Goal: Check status: Check status

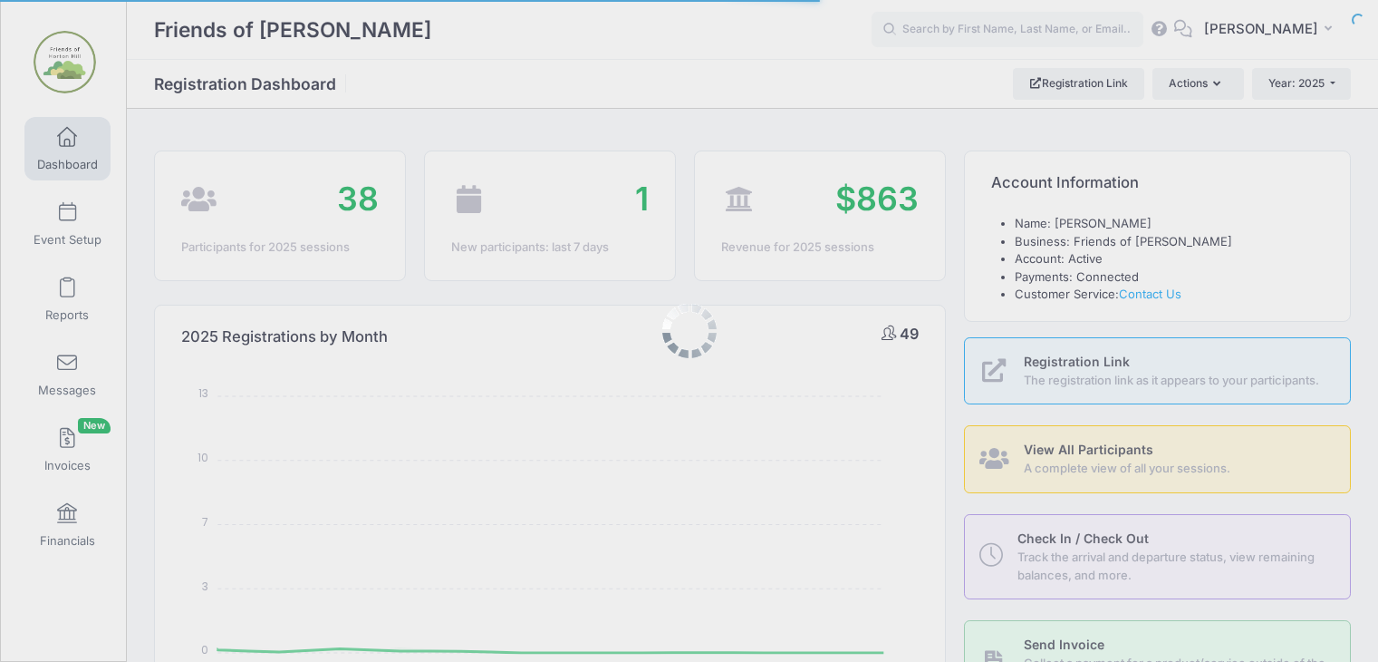
select select
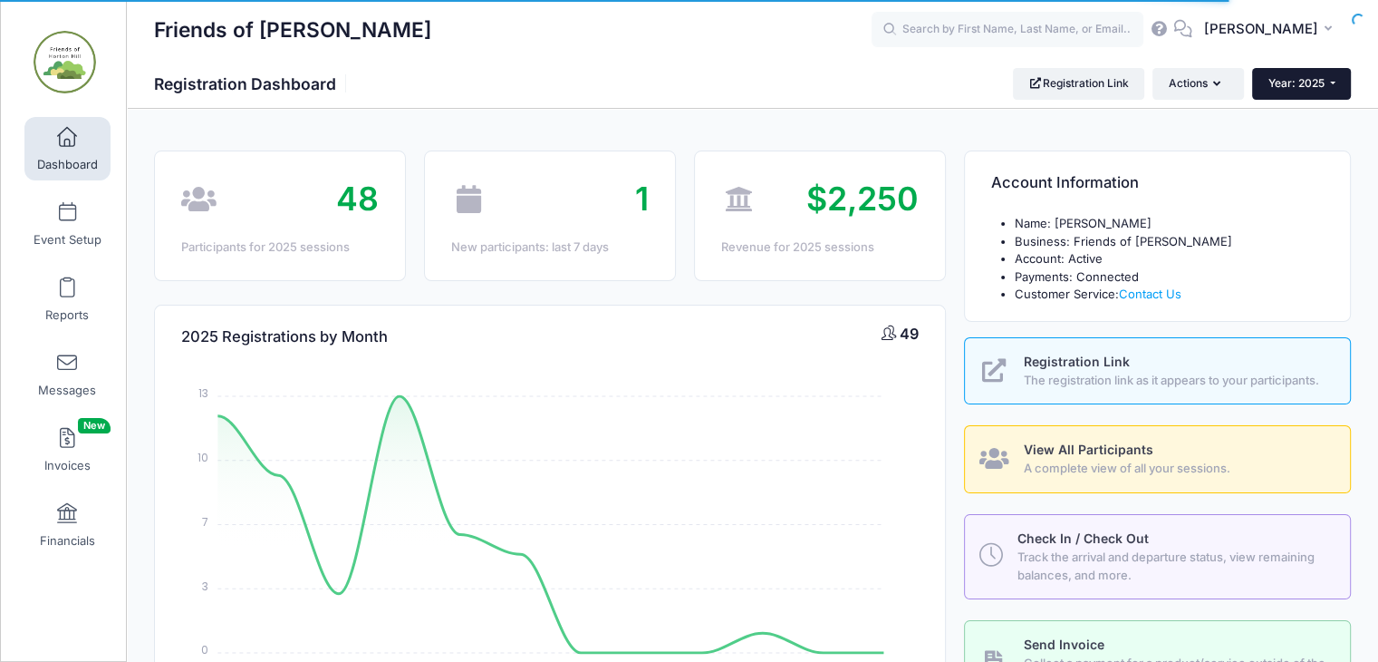
click at [1329, 84] on button "Year: 2025" at bounding box center [1302, 83] width 99 height 31
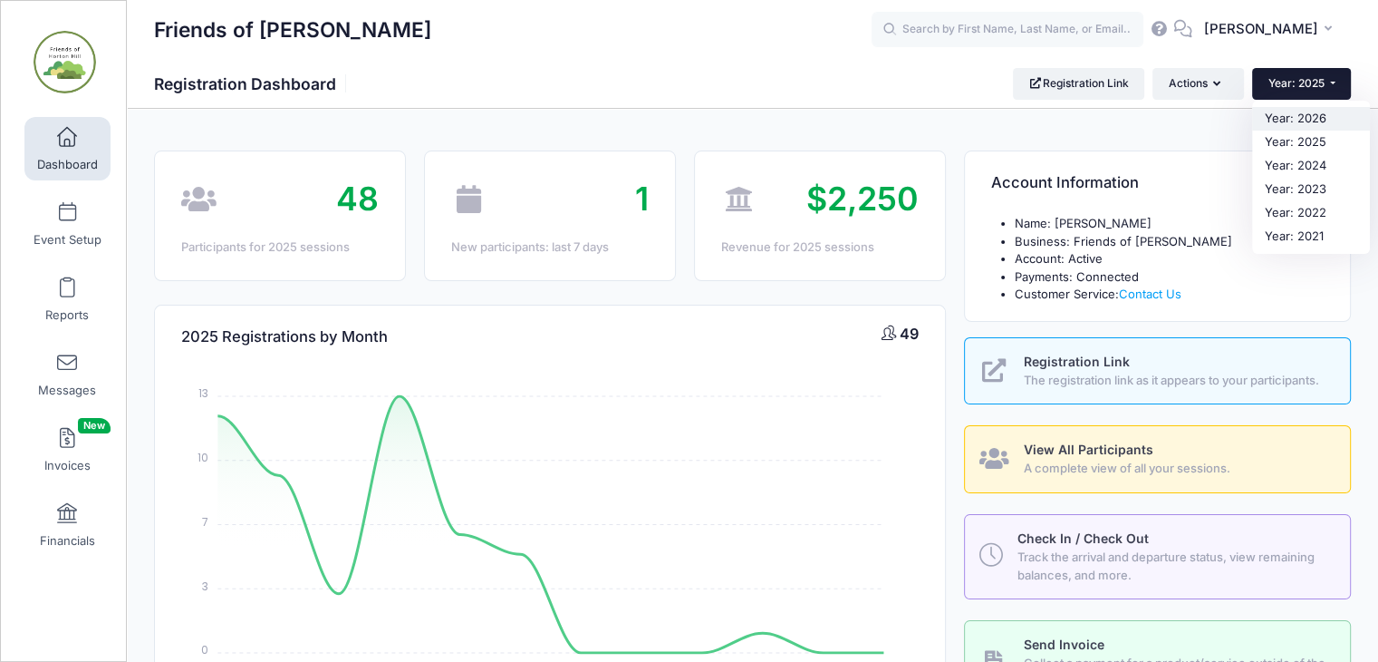
click at [1311, 120] on link "Year: 2026" at bounding box center [1312, 119] width 118 height 24
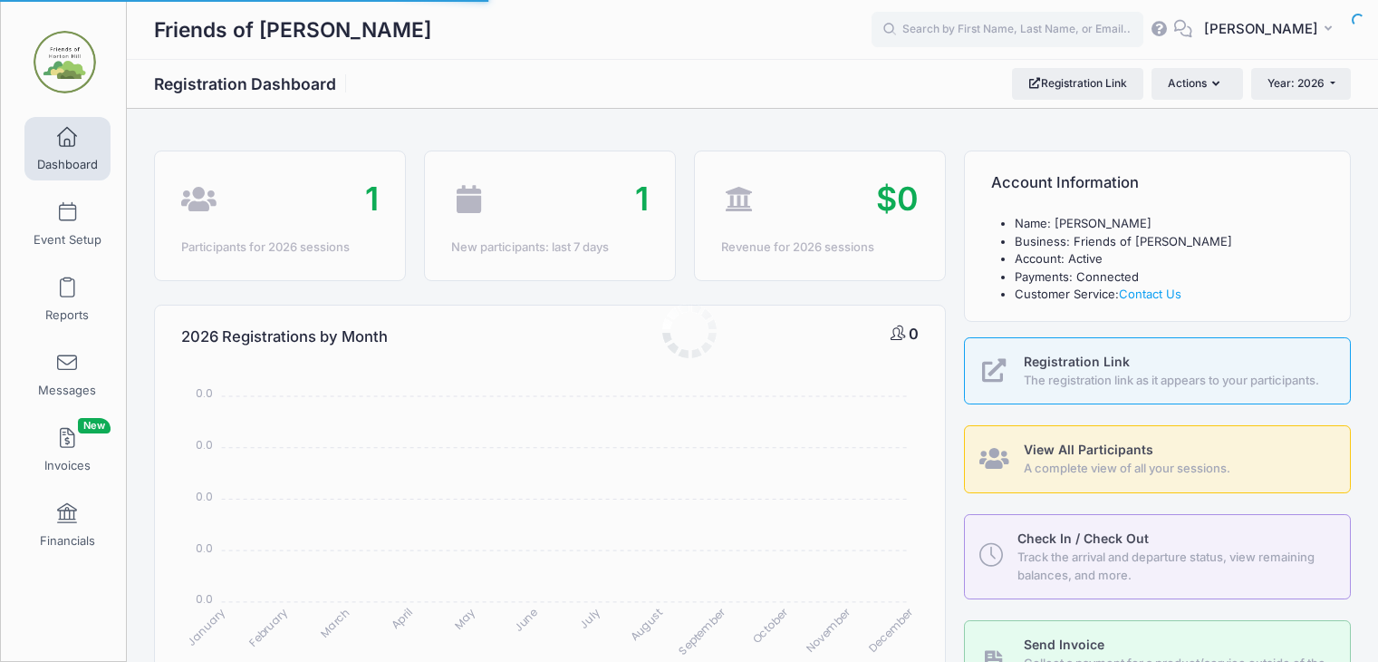
select select
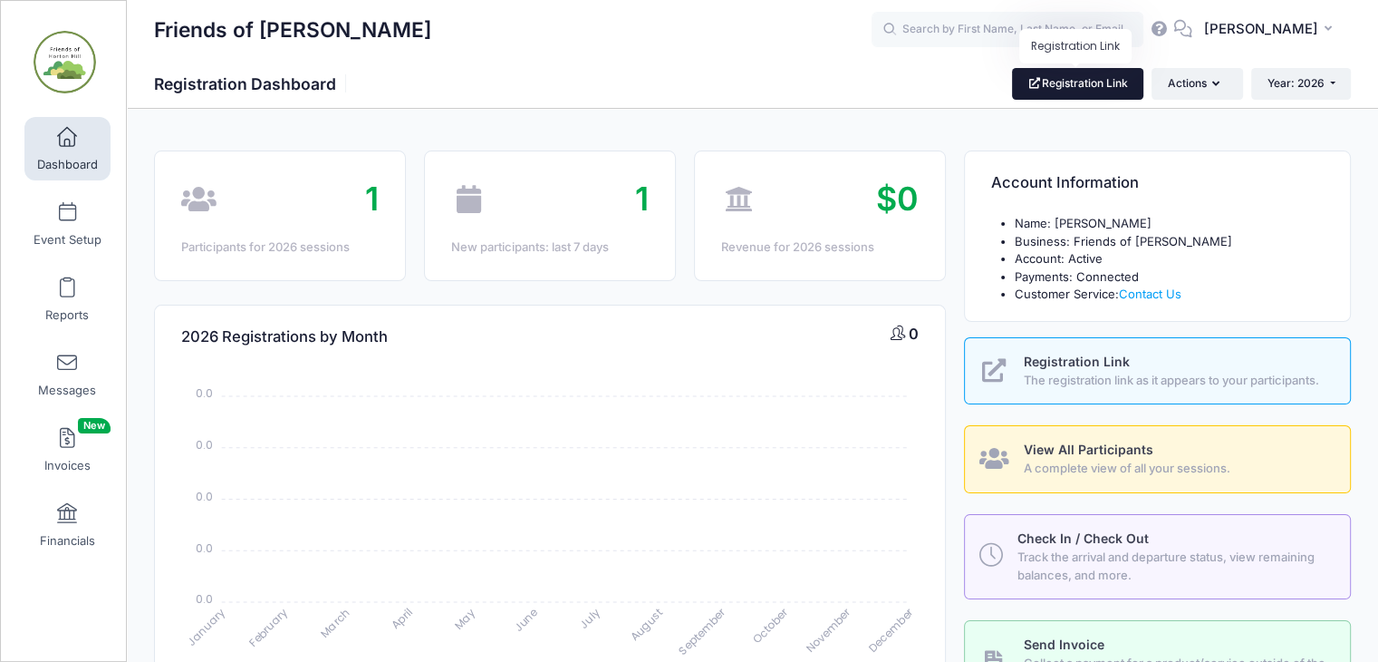
click at [1069, 77] on link "Registration Link" at bounding box center [1077, 83] width 131 height 31
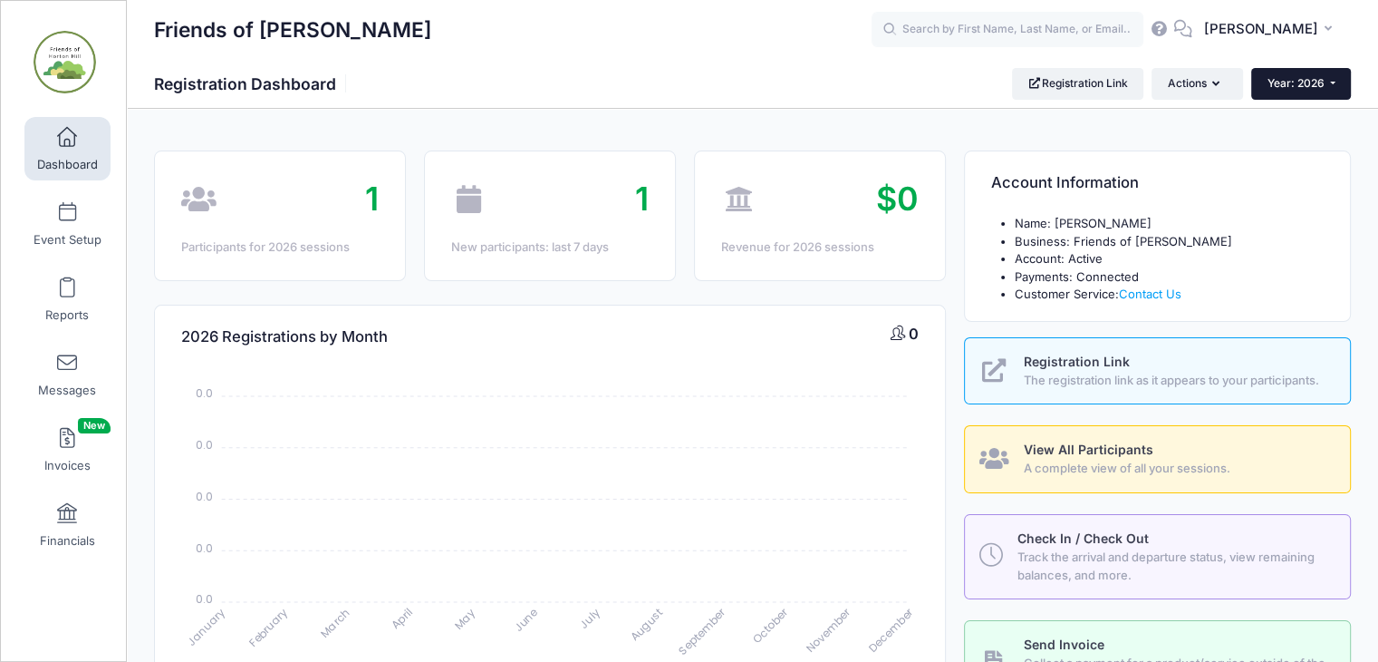
click at [1318, 88] on span "Year: 2026" at bounding box center [1296, 83] width 57 height 14
click at [1309, 136] on link "Year: 2025" at bounding box center [1311, 143] width 118 height 24
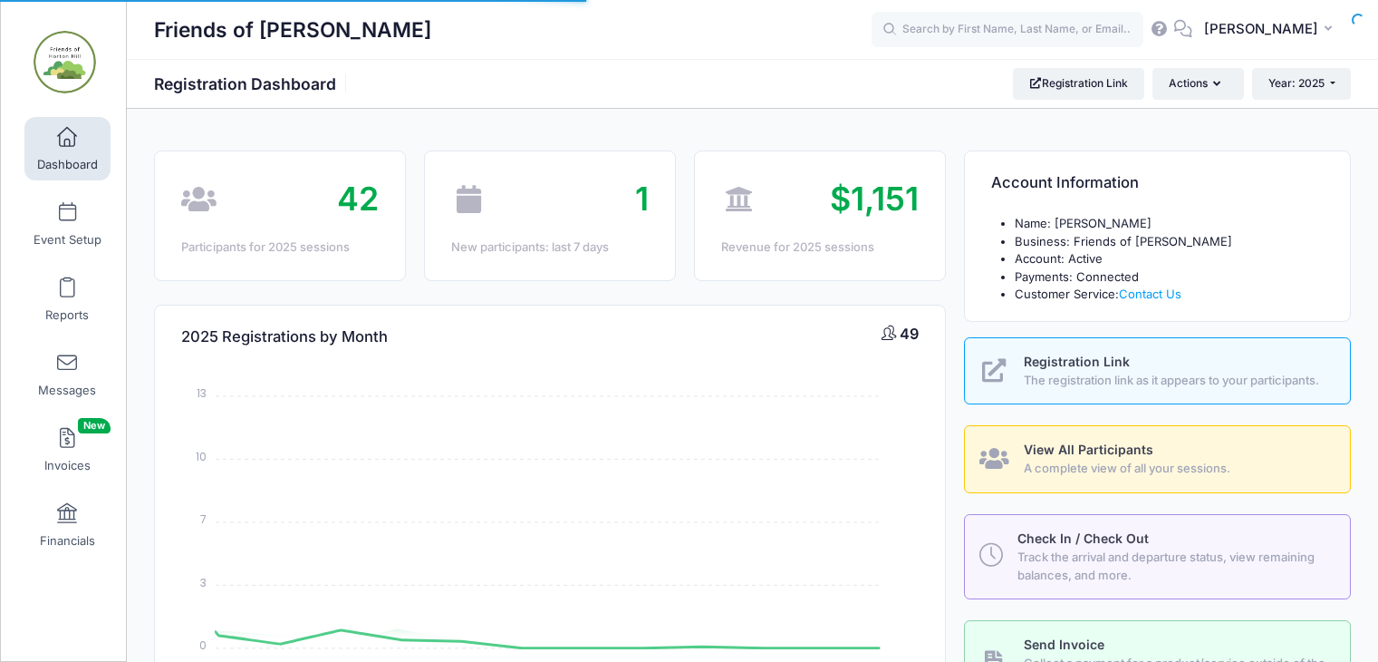
select select
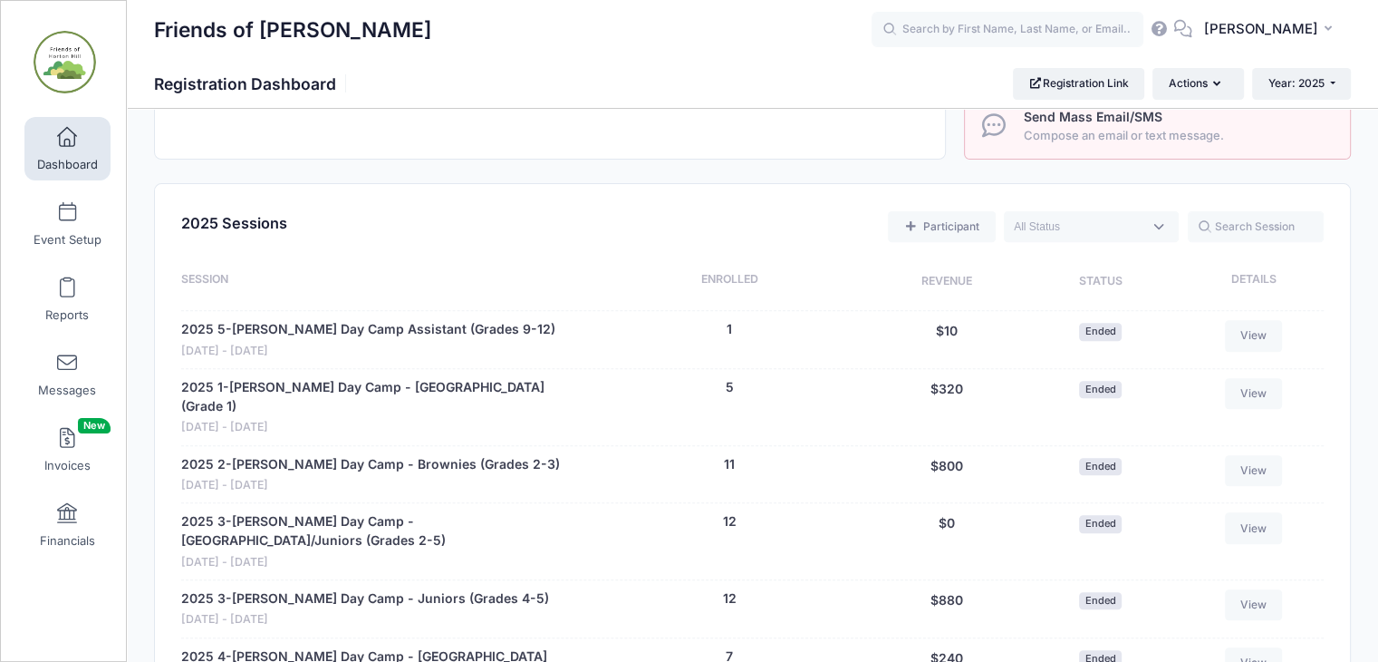
scroll to position [671, 0]
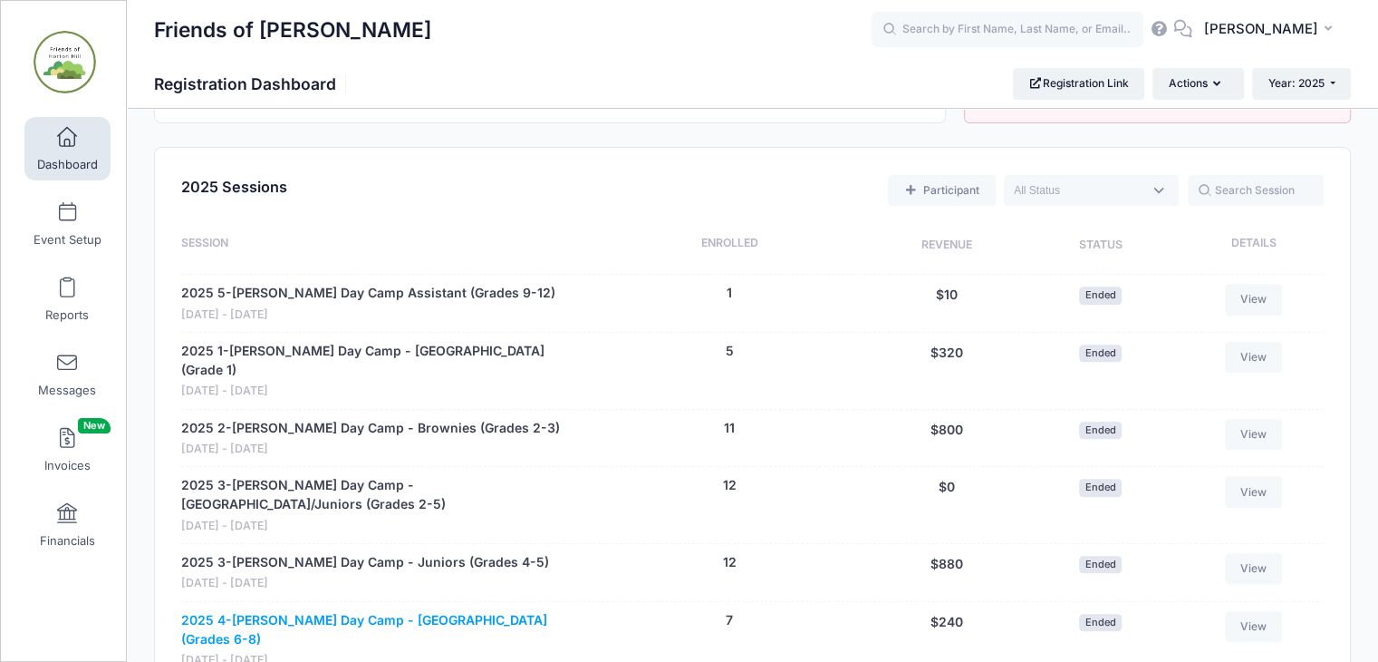
click at [393, 611] on link "2025 4-[PERSON_NAME] Day Camp - [GEOGRAPHIC_DATA] (Grades 6-8)" at bounding box center [382, 630] width 402 height 38
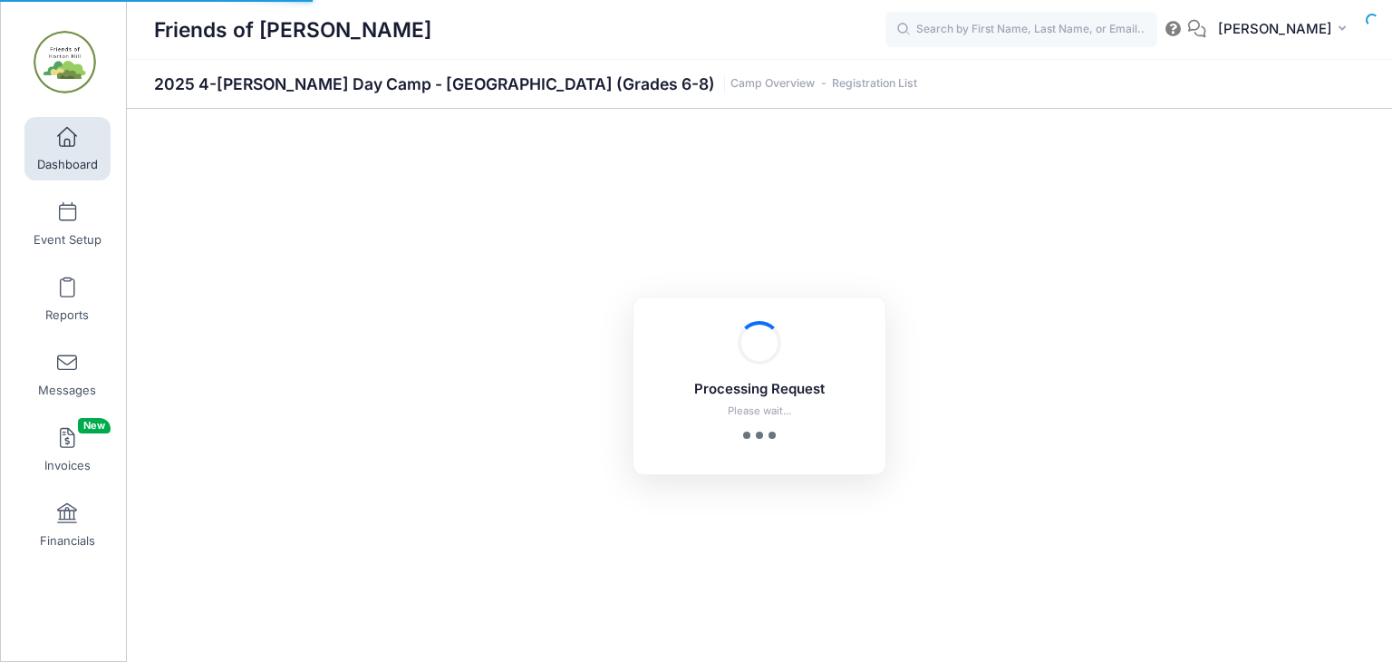
select select "10"
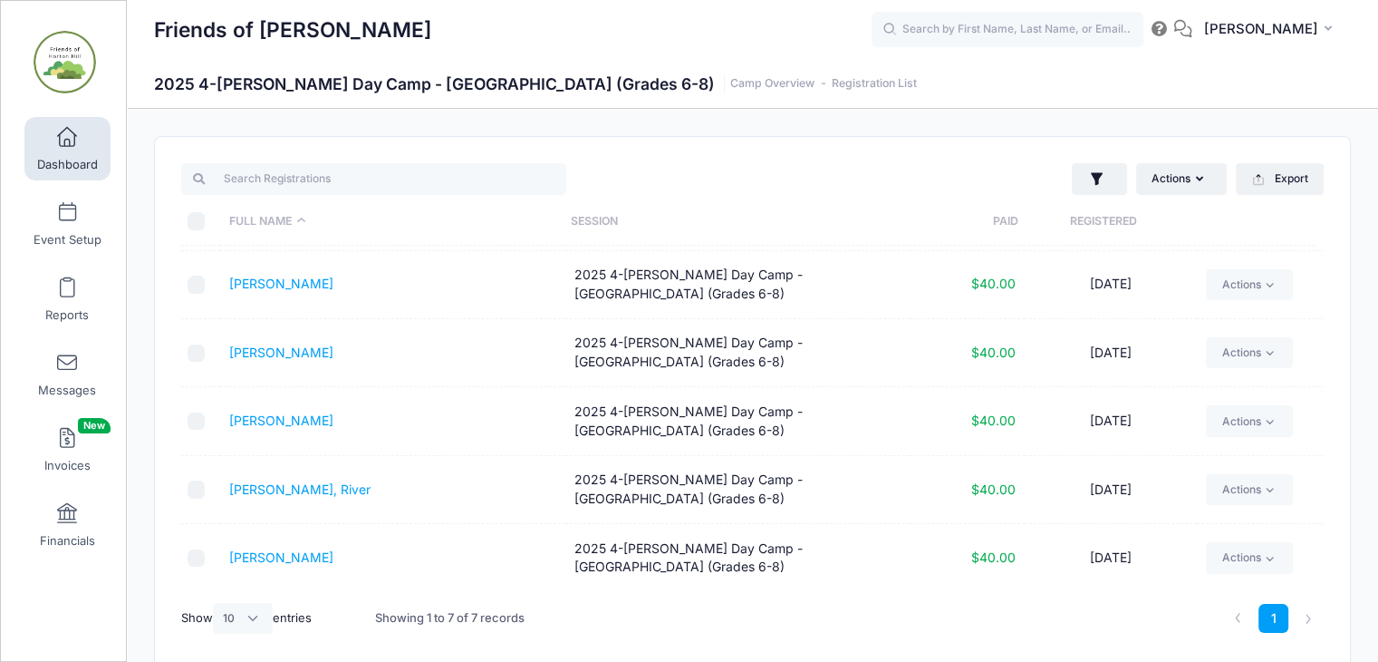
click at [66, 153] on link "Dashboard" at bounding box center [67, 148] width 86 height 63
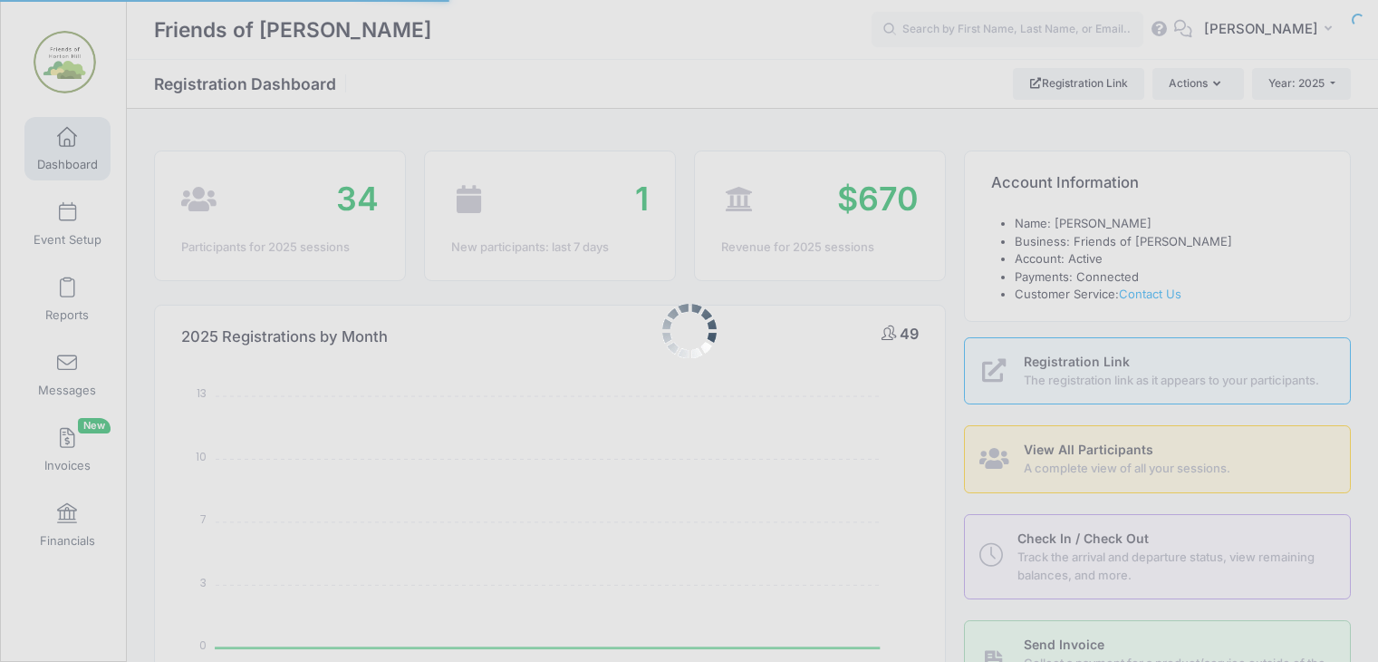
select select
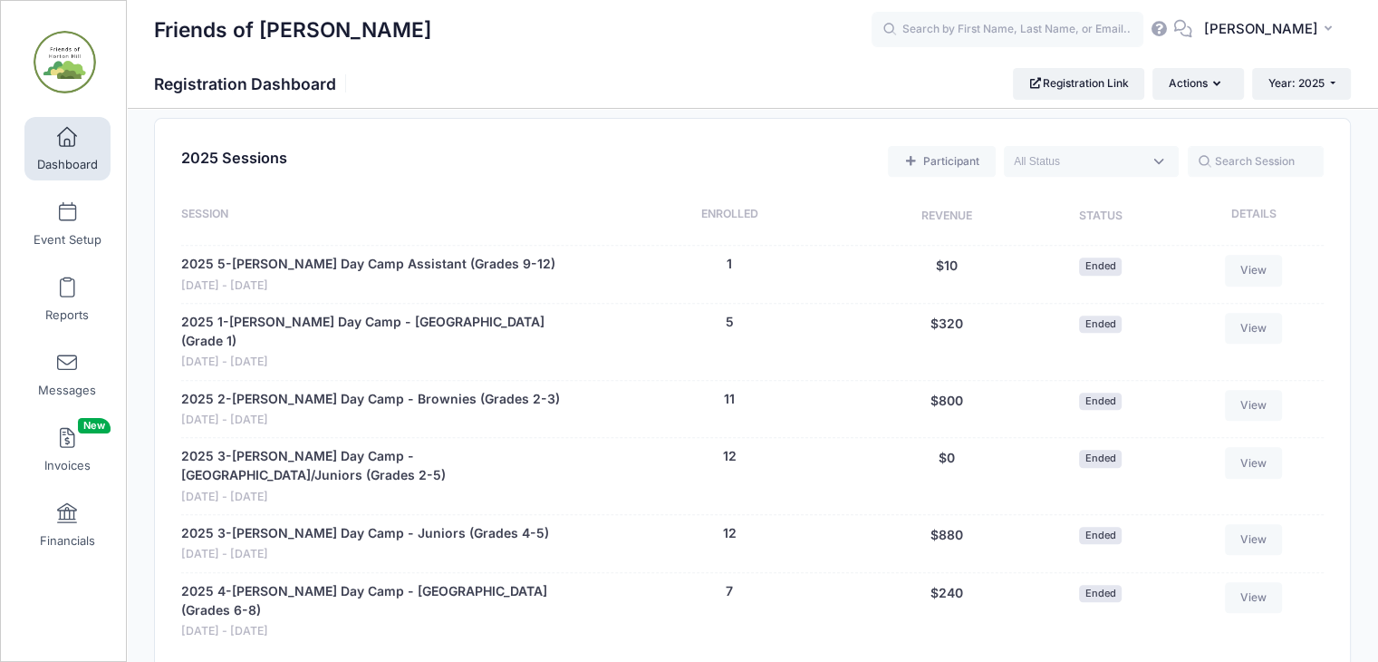
scroll to position [705, 0]
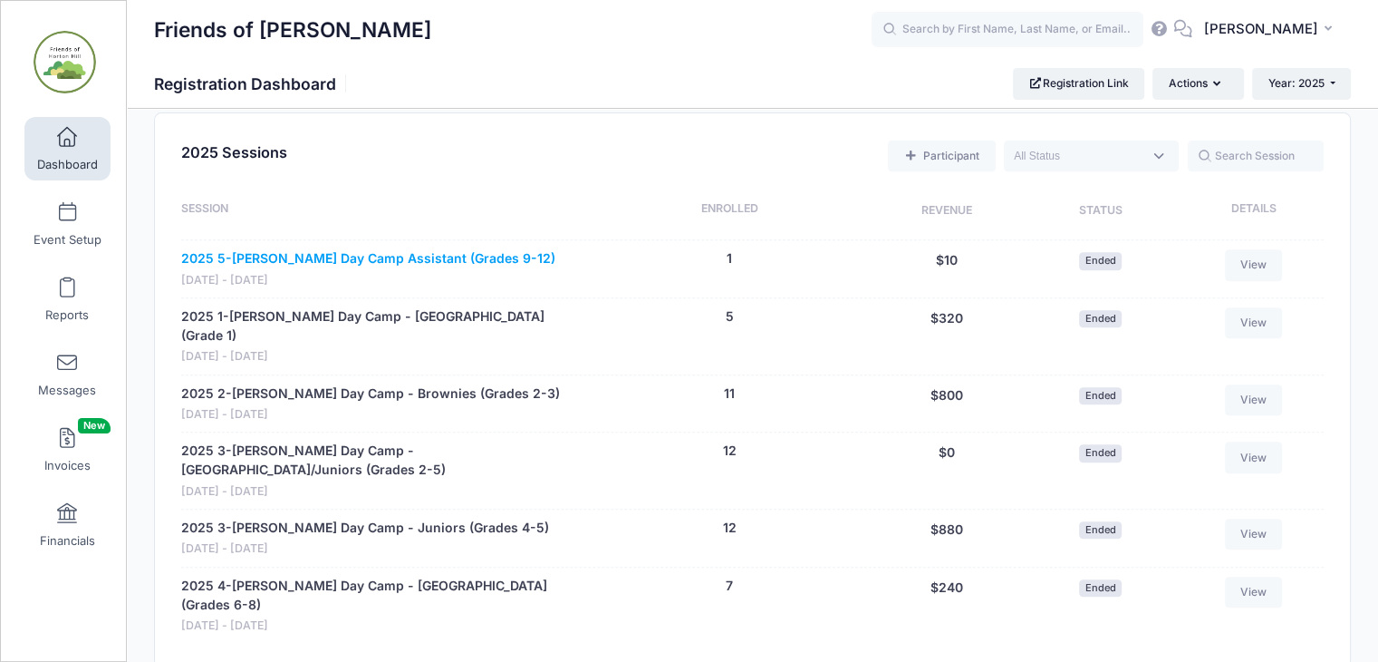
click at [459, 256] on link "2025 5-[PERSON_NAME] Day Camp Assistant (Grades 9-12)" at bounding box center [368, 258] width 374 height 19
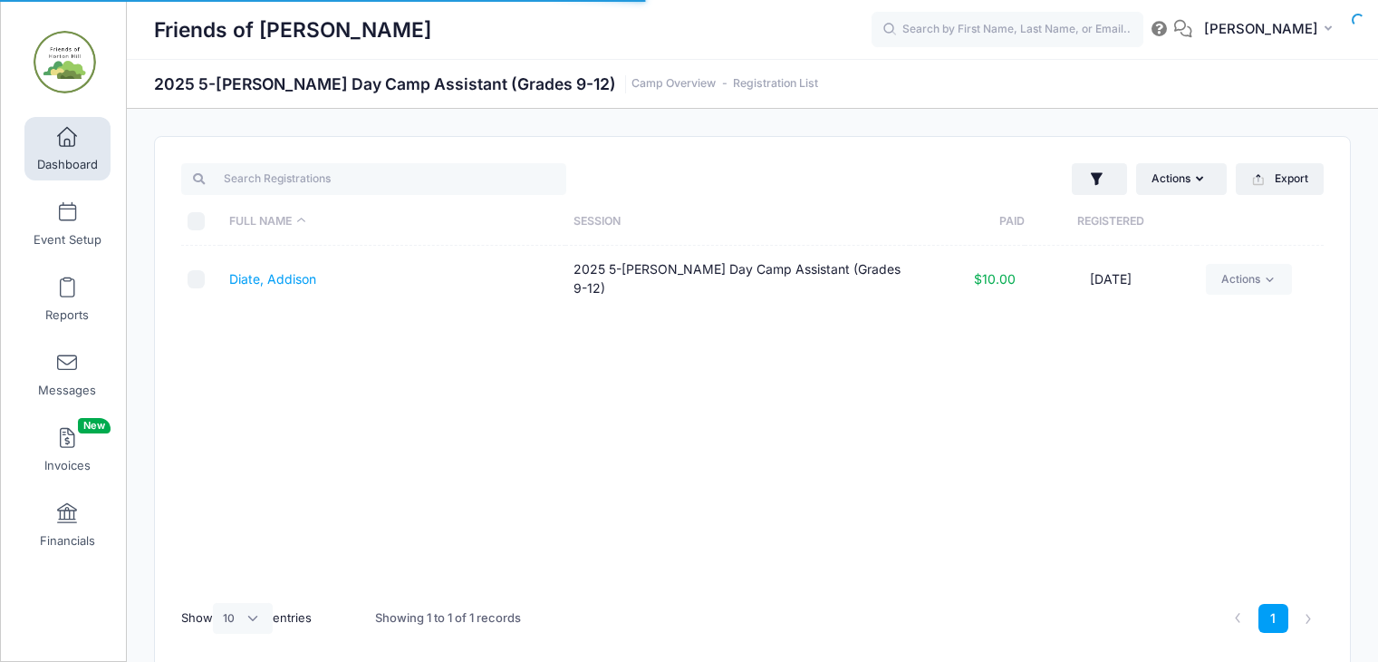
select select "10"
click at [295, 275] on link "Diate, Addison" at bounding box center [272, 278] width 87 height 15
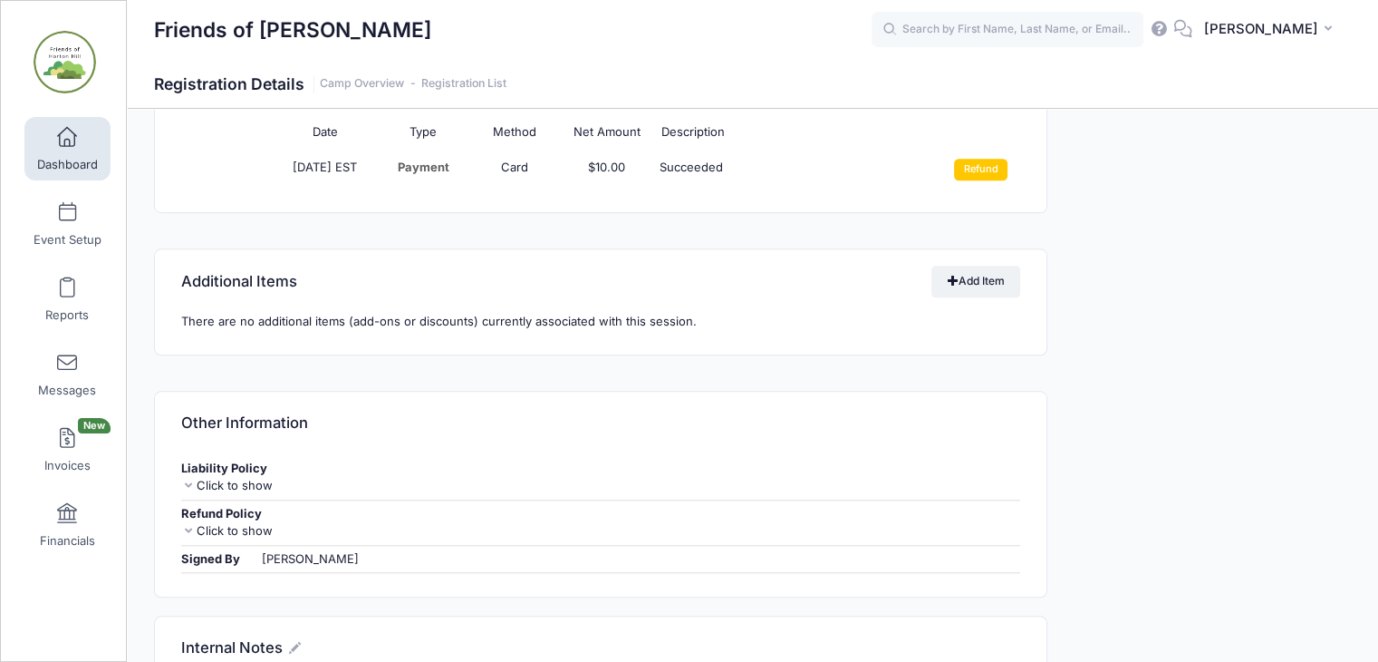
scroll to position [1533, 0]
